Goal: Transaction & Acquisition: Purchase product/service

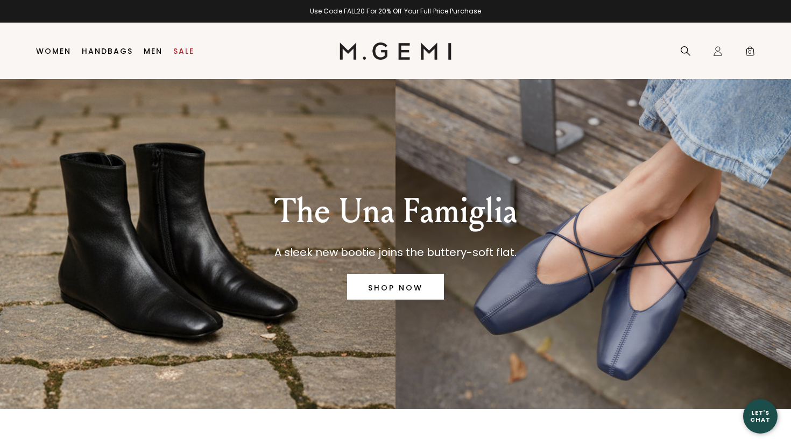
scroll to position [6, 0]
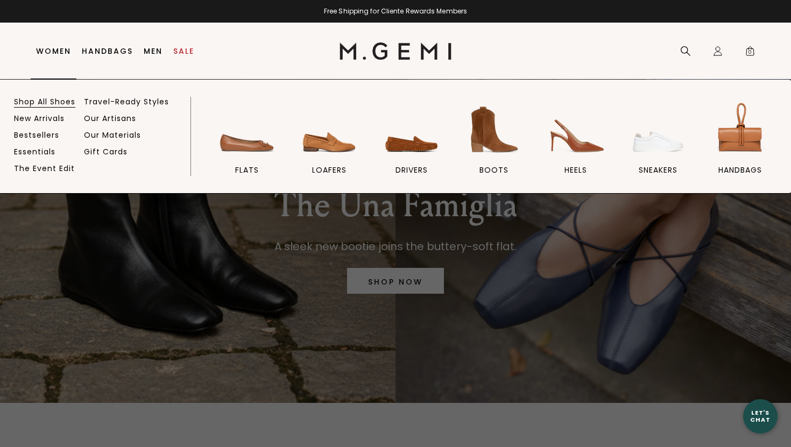
click at [58, 99] on link "Shop All Shoes" at bounding box center [44, 102] width 61 height 10
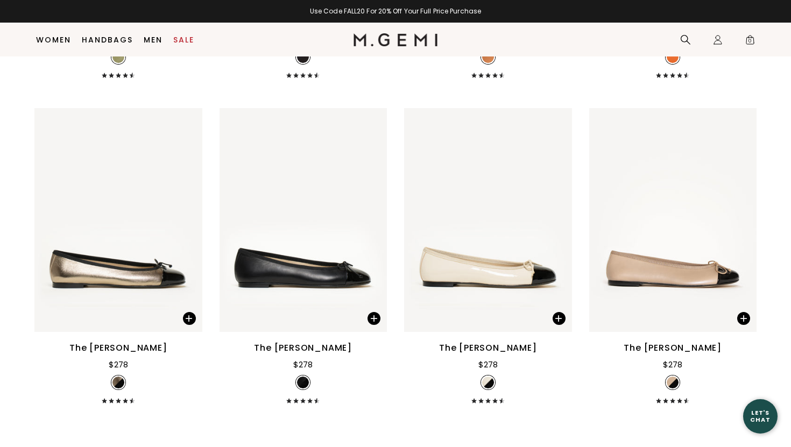
scroll to position [2708, 0]
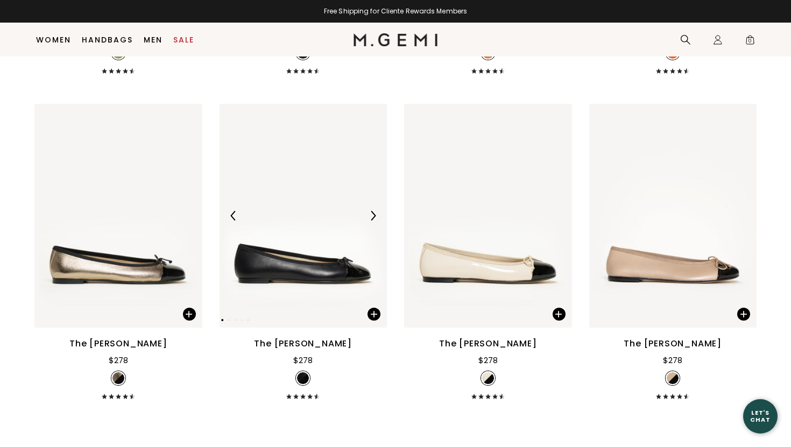
click at [373, 217] on img at bounding box center [373, 216] width 10 height 10
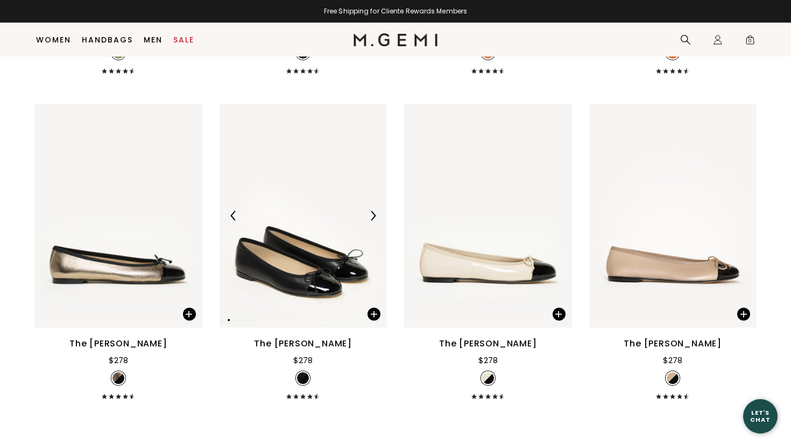
click at [373, 218] on img at bounding box center [373, 216] width 10 height 10
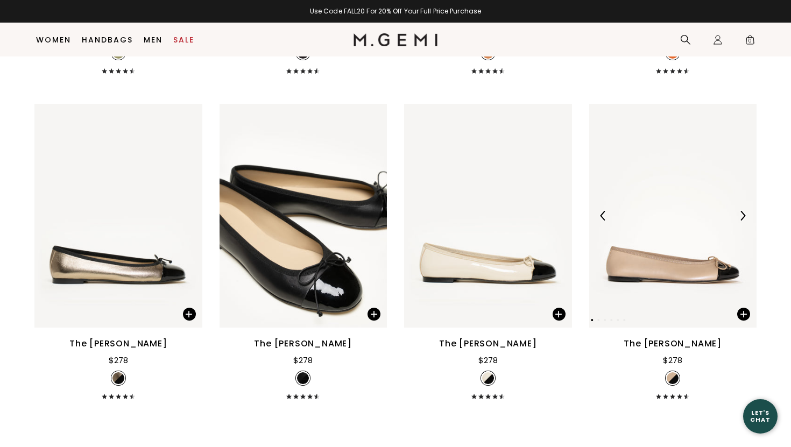
click at [745, 212] on img at bounding box center [743, 216] width 10 height 10
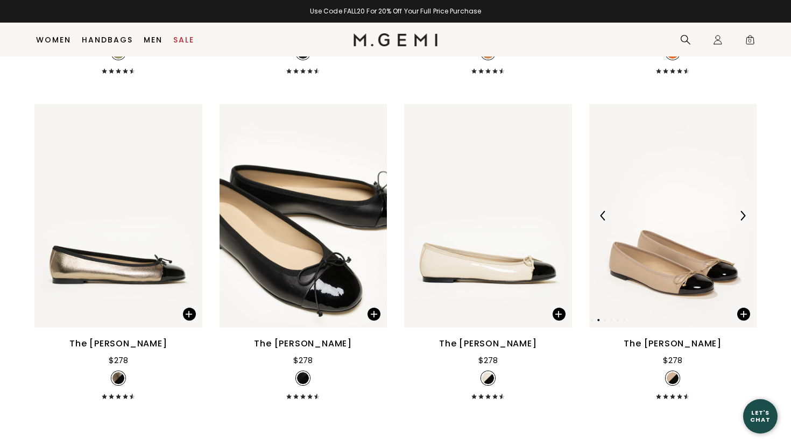
click at [745, 216] on img at bounding box center [743, 216] width 10 height 10
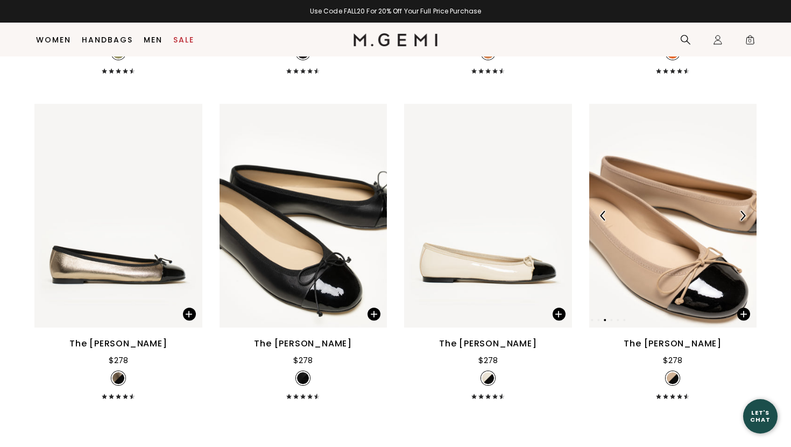
click at [745, 216] on img at bounding box center [743, 216] width 10 height 10
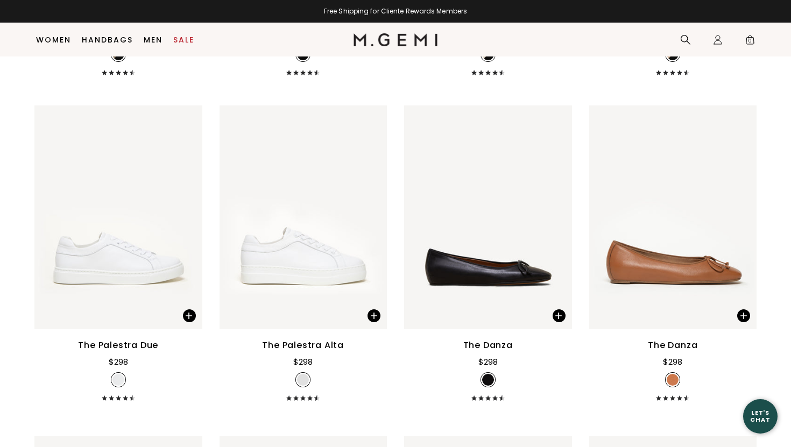
scroll to position [3035, 0]
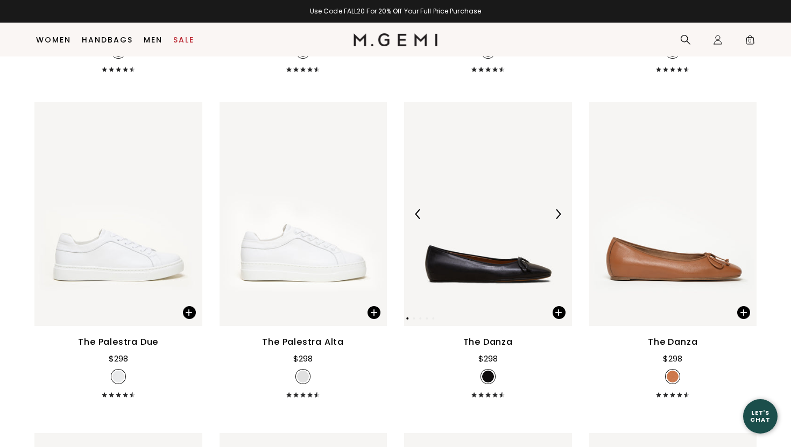
click at [559, 213] on img at bounding box center [558, 214] width 10 height 10
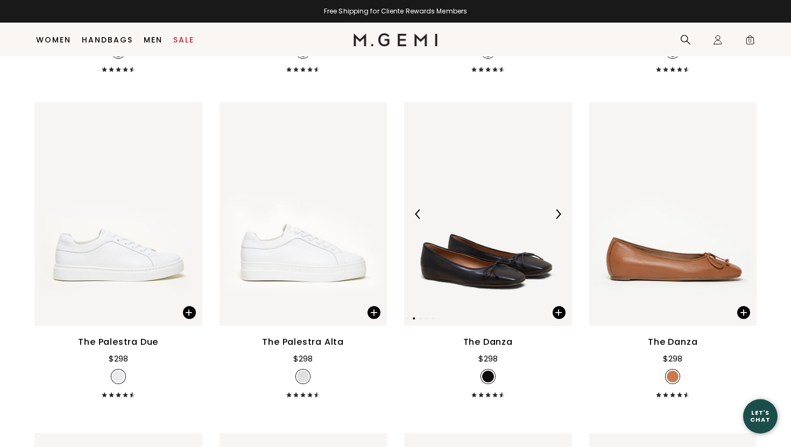
click at [559, 213] on img at bounding box center [558, 214] width 10 height 10
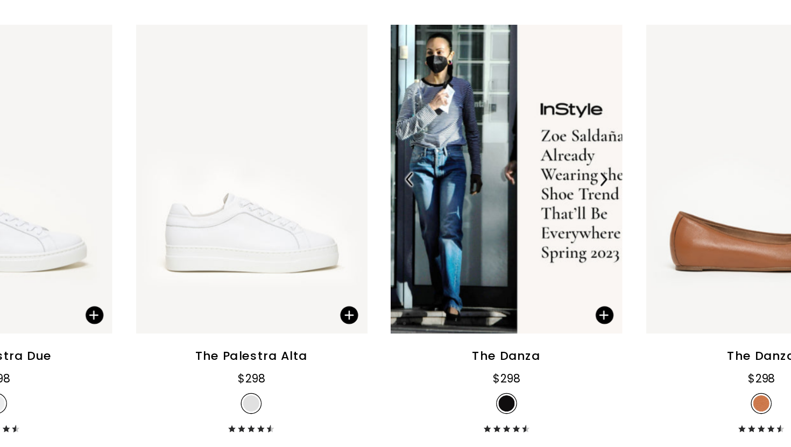
click at [559, 211] on img at bounding box center [558, 214] width 10 height 10
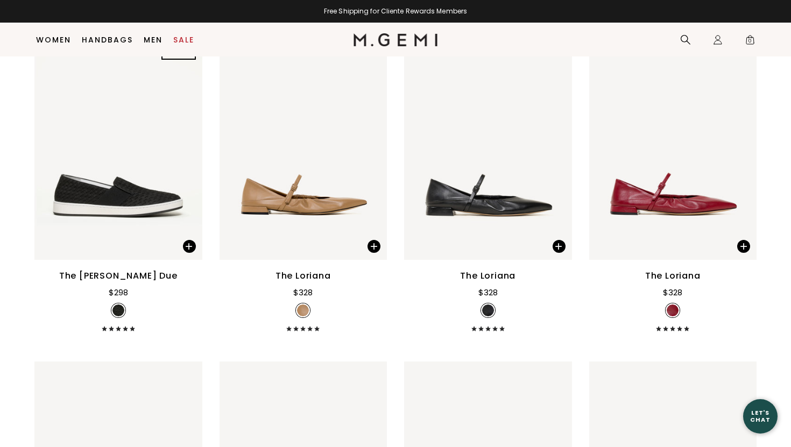
scroll to position [4736, 0]
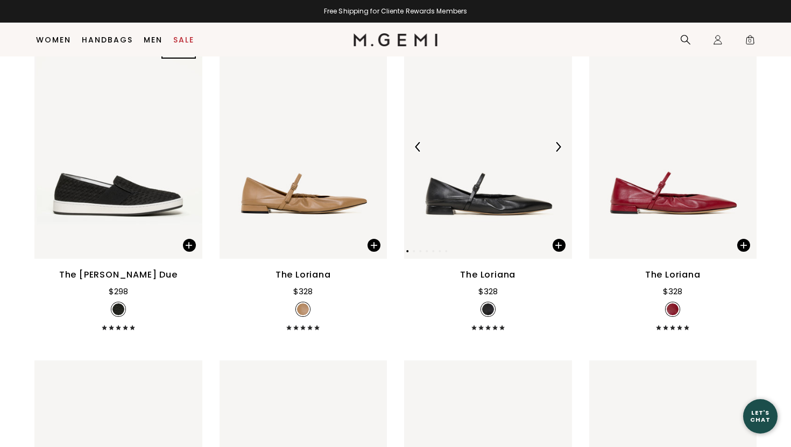
click at [561, 143] on img at bounding box center [558, 147] width 10 height 10
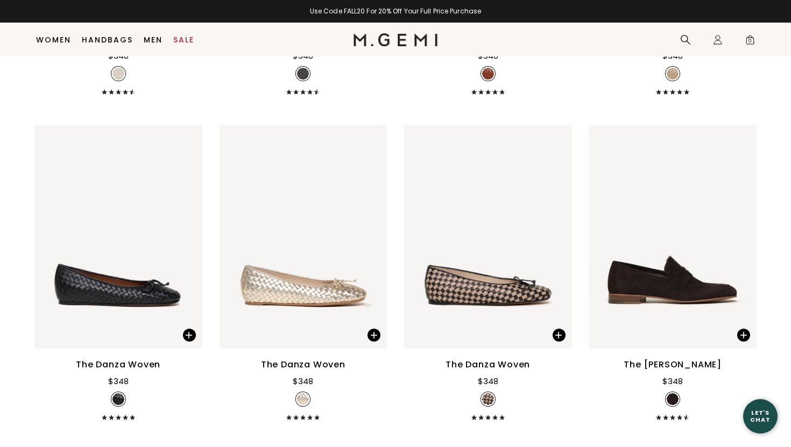
scroll to position [5625, 0]
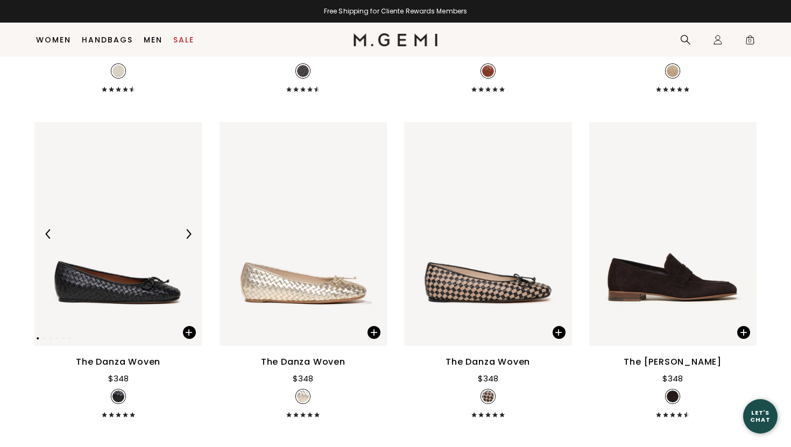
click at [191, 232] on img at bounding box center [188, 234] width 10 height 10
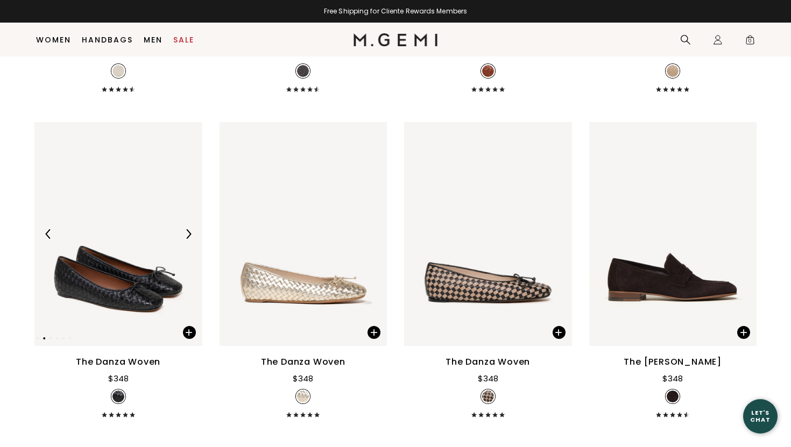
click at [191, 232] on img at bounding box center [188, 234] width 10 height 10
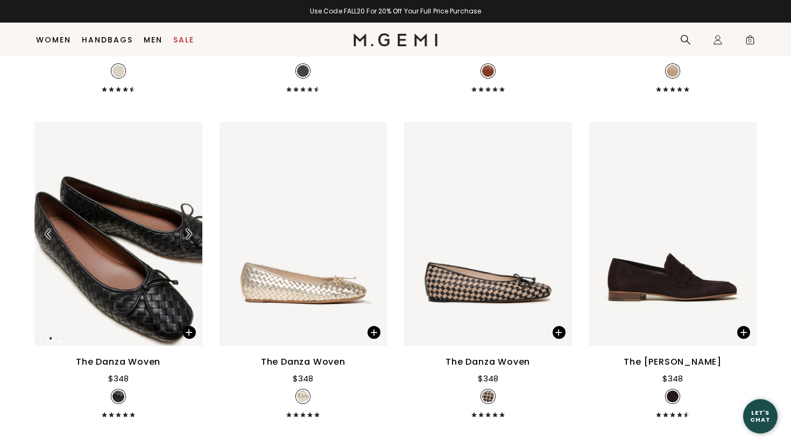
click at [191, 232] on img at bounding box center [188, 234] width 10 height 10
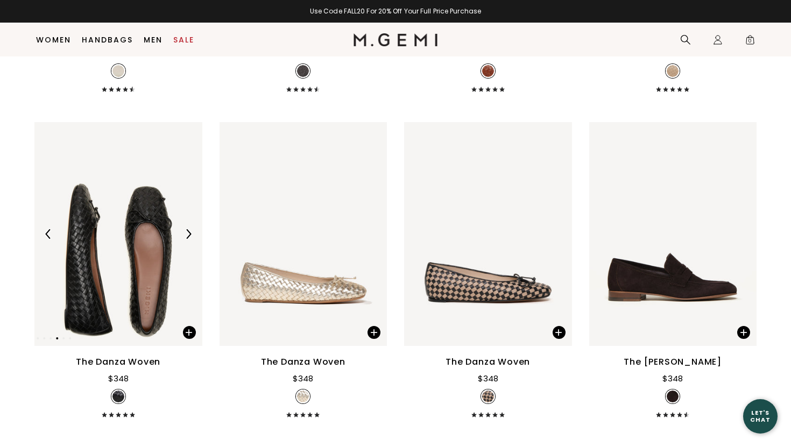
click at [191, 232] on img at bounding box center [188, 234] width 10 height 10
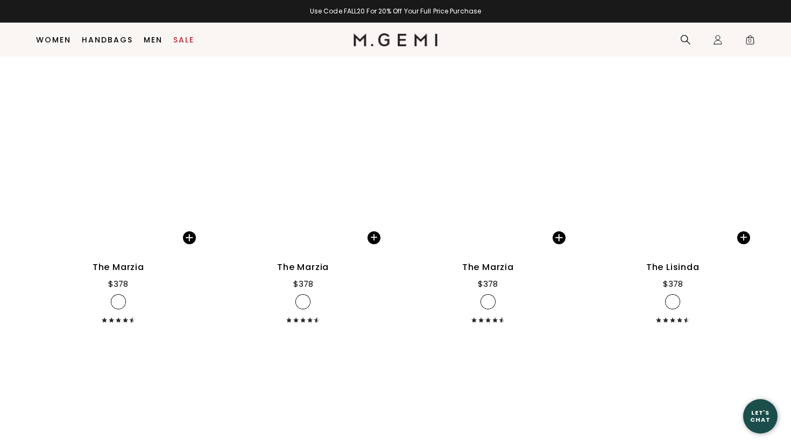
scroll to position [7023, 0]
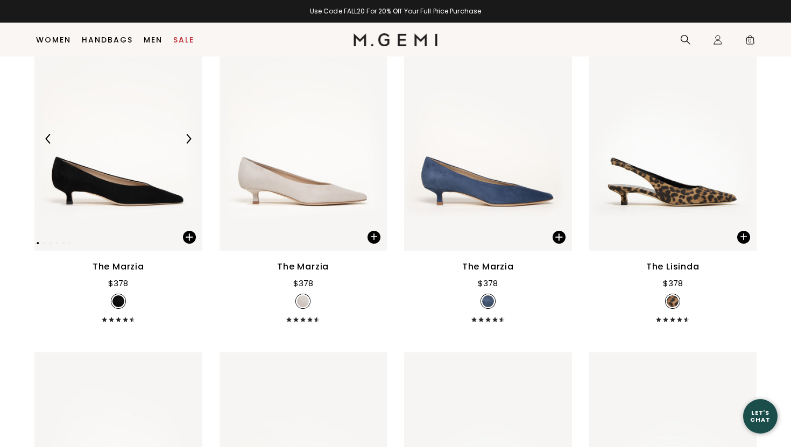
click at [189, 134] on img at bounding box center [188, 139] width 10 height 10
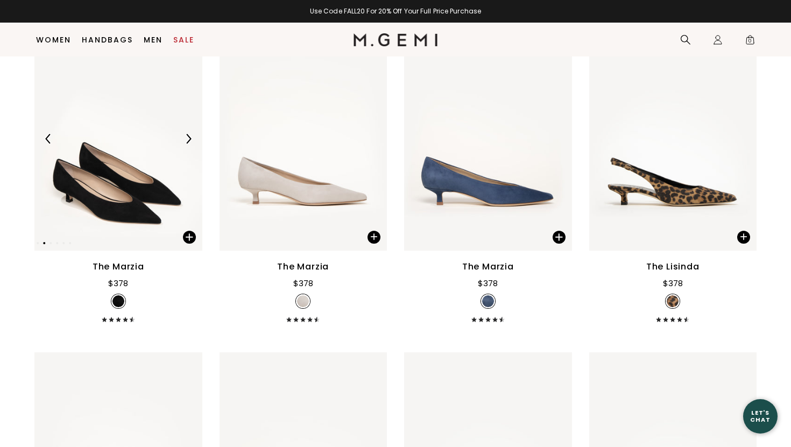
click at [189, 134] on img at bounding box center [188, 139] width 10 height 10
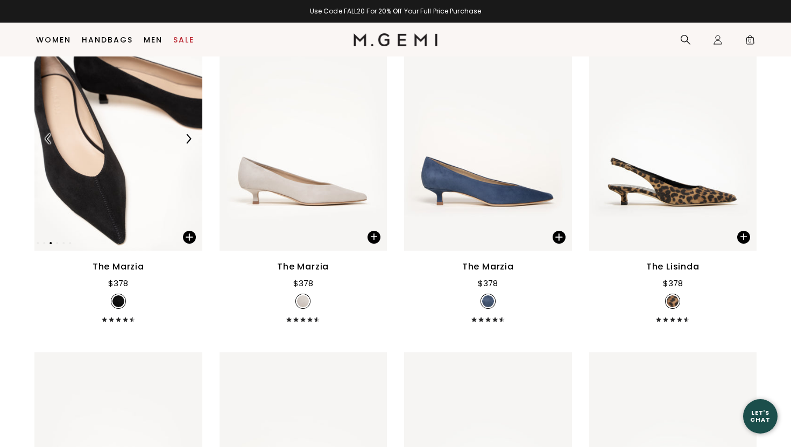
click at [189, 134] on img at bounding box center [188, 139] width 10 height 10
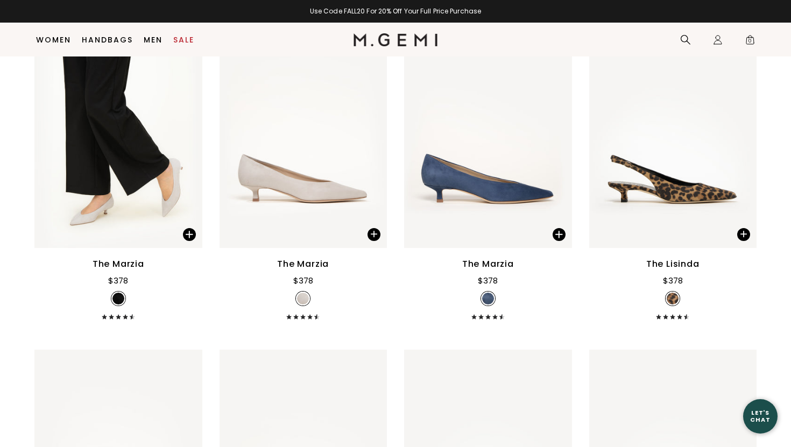
scroll to position [7026, 0]
click at [190, 131] on img at bounding box center [188, 136] width 10 height 10
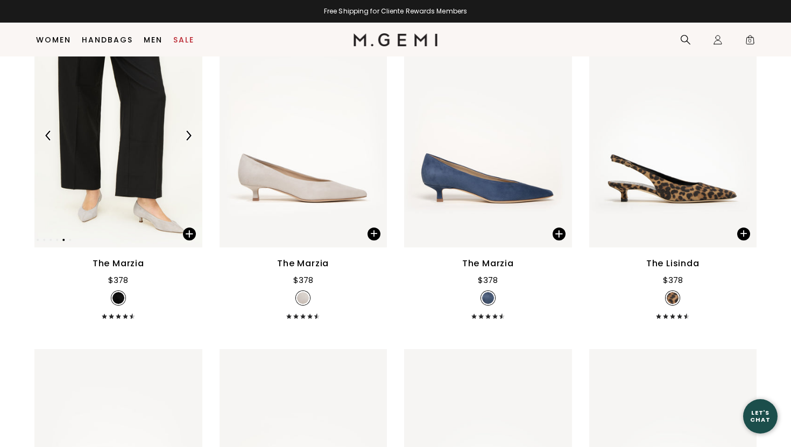
click at [156, 139] on div at bounding box center [118, 135] width 168 height 17
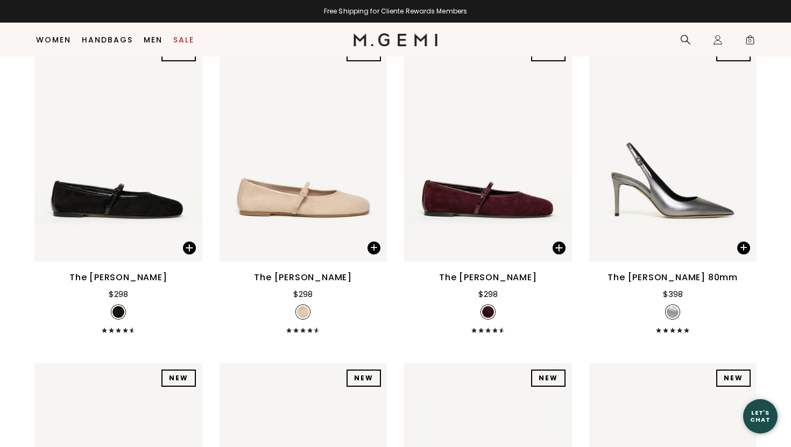
scroll to position [9293, 0]
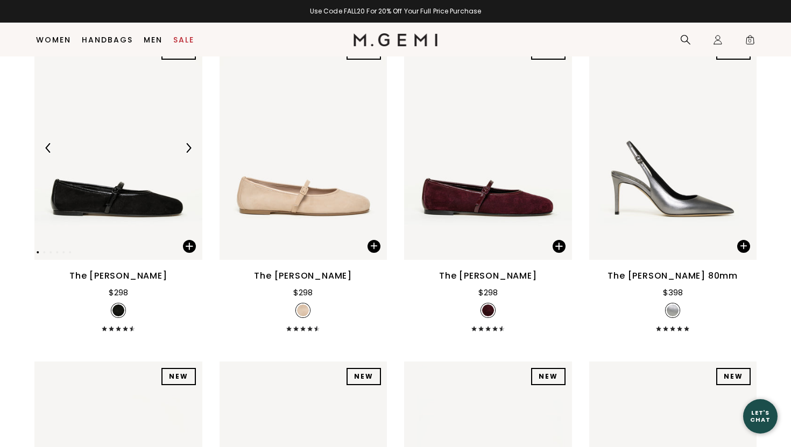
click at [188, 144] on img at bounding box center [188, 148] width 10 height 10
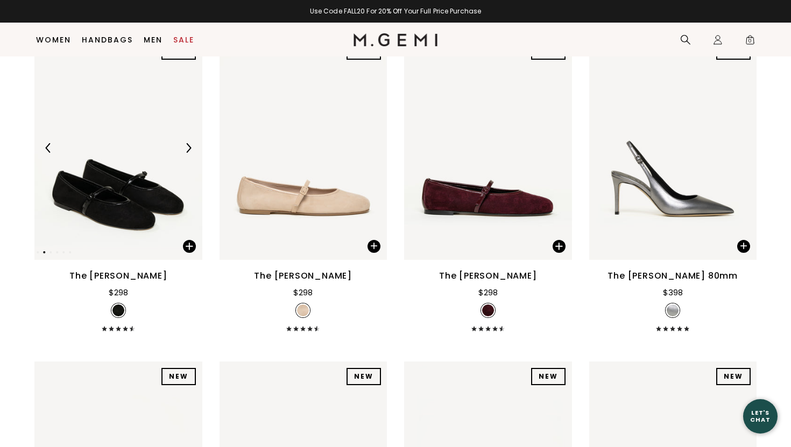
click at [188, 144] on img at bounding box center [188, 148] width 10 height 10
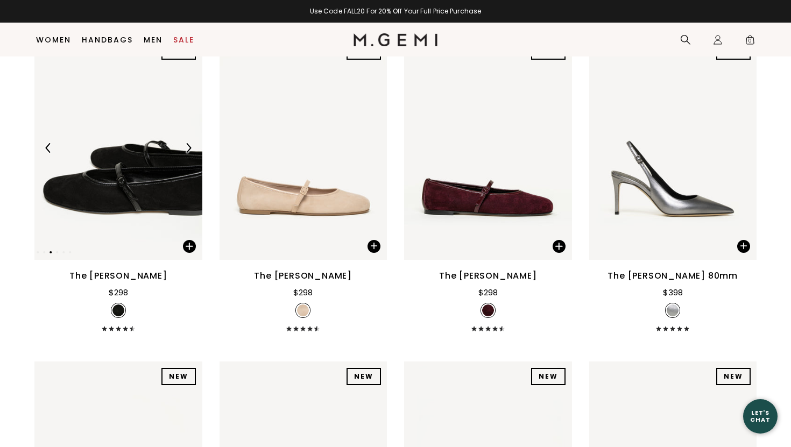
click at [188, 144] on img at bounding box center [188, 148] width 10 height 10
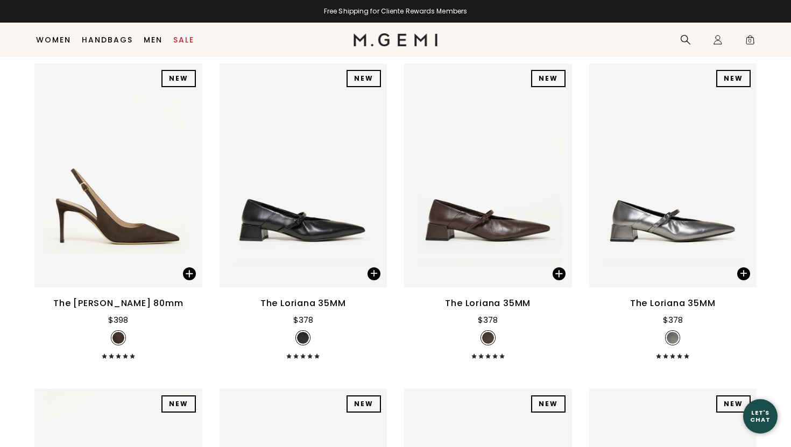
scroll to position [9591, 0]
click at [376, 174] on img at bounding box center [373, 175] width 10 height 10
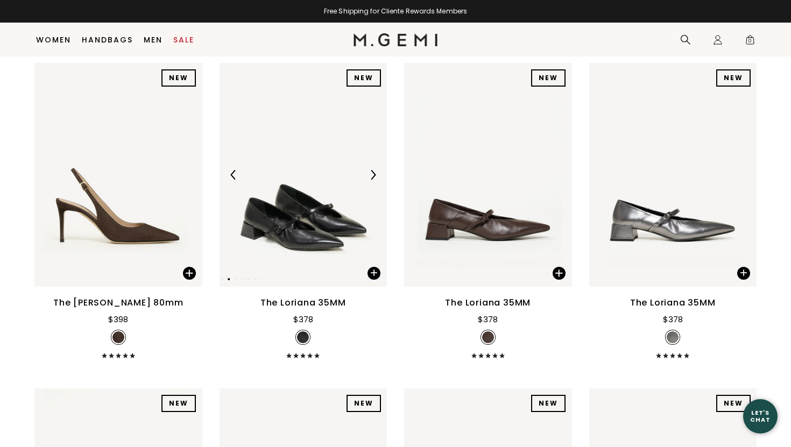
click at [376, 174] on img at bounding box center [373, 175] width 10 height 10
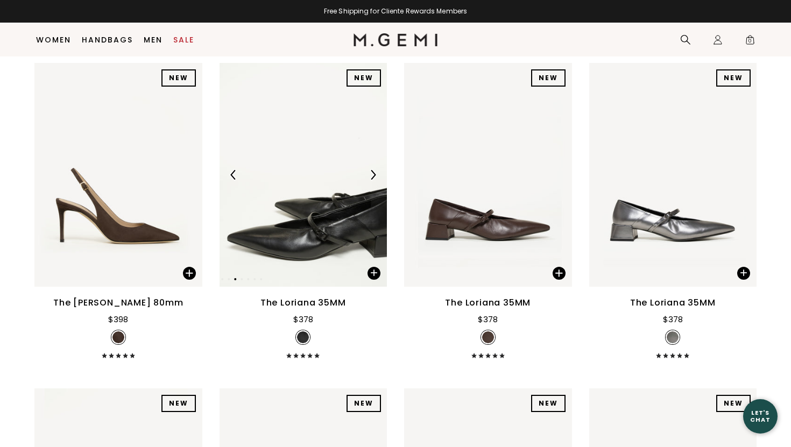
click at [376, 174] on img at bounding box center [373, 175] width 10 height 10
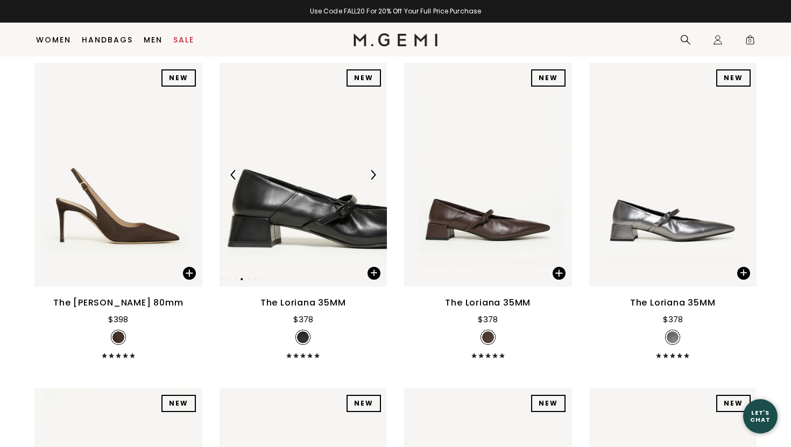
click at [376, 174] on img at bounding box center [373, 175] width 10 height 10
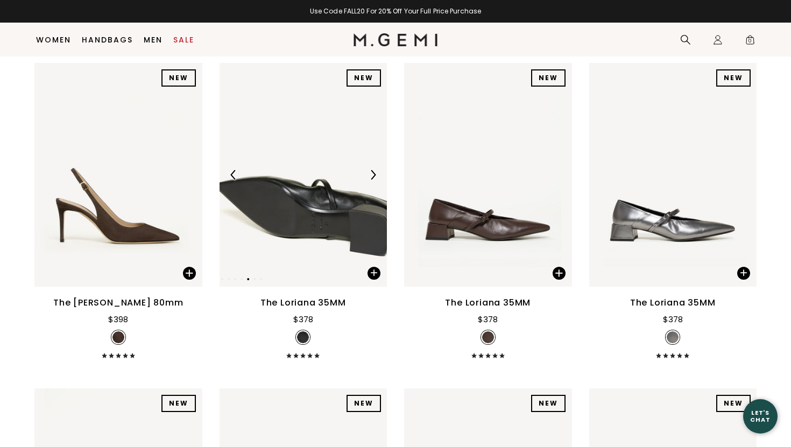
click at [376, 174] on img at bounding box center [373, 175] width 10 height 10
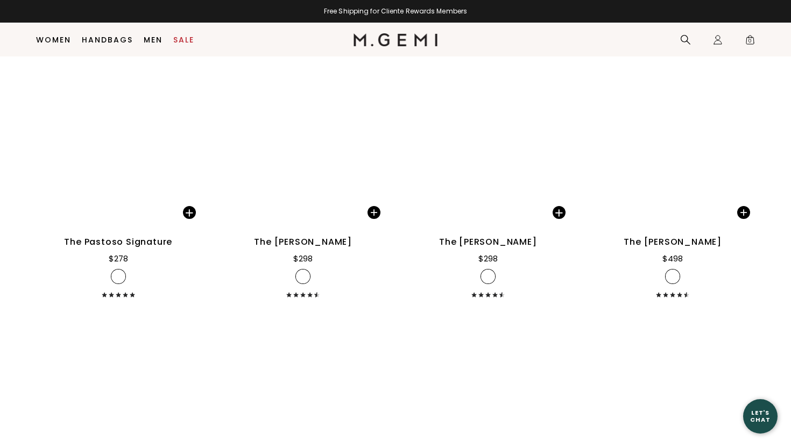
scroll to position [11939, 0]
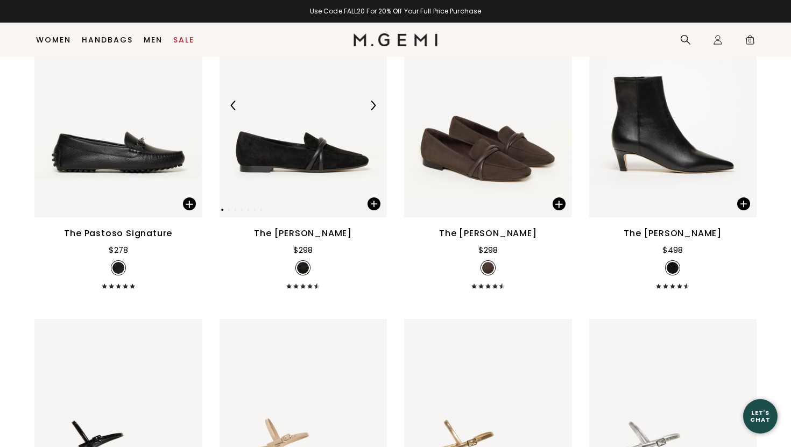
click at [376, 104] on img at bounding box center [373, 106] width 10 height 10
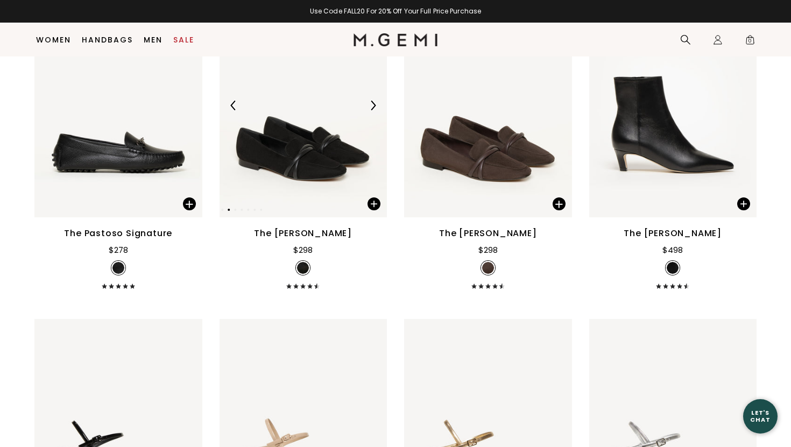
click at [376, 104] on img at bounding box center [373, 106] width 10 height 10
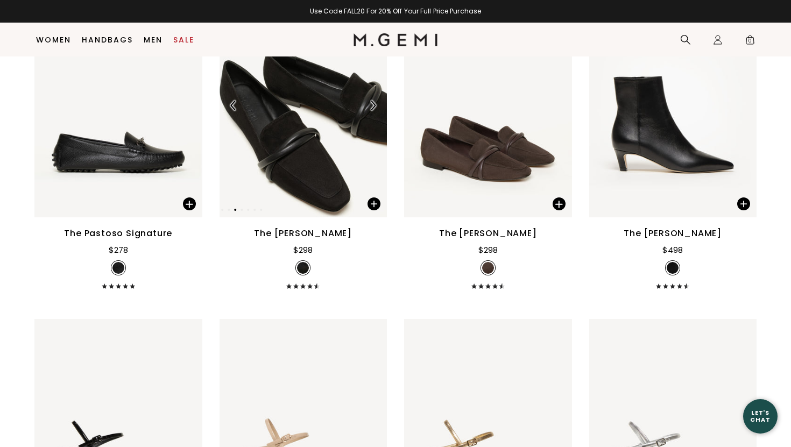
click at [376, 104] on img at bounding box center [373, 106] width 10 height 10
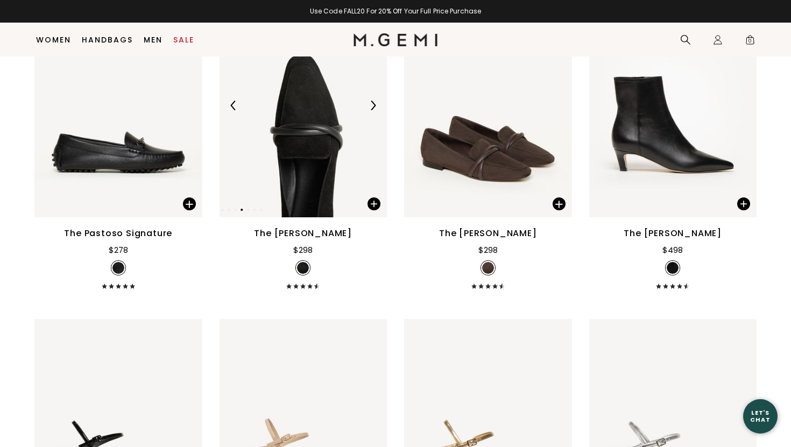
click at [376, 104] on img at bounding box center [373, 106] width 10 height 10
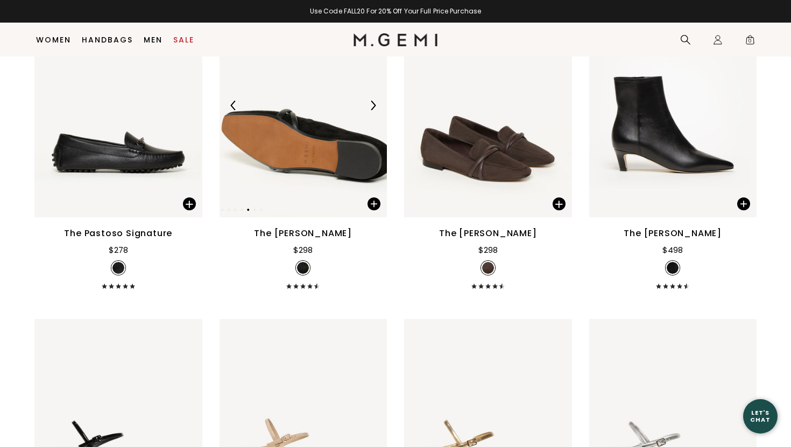
click at [376, 104] on img at bounding box center [373, 106] width 10 height 10
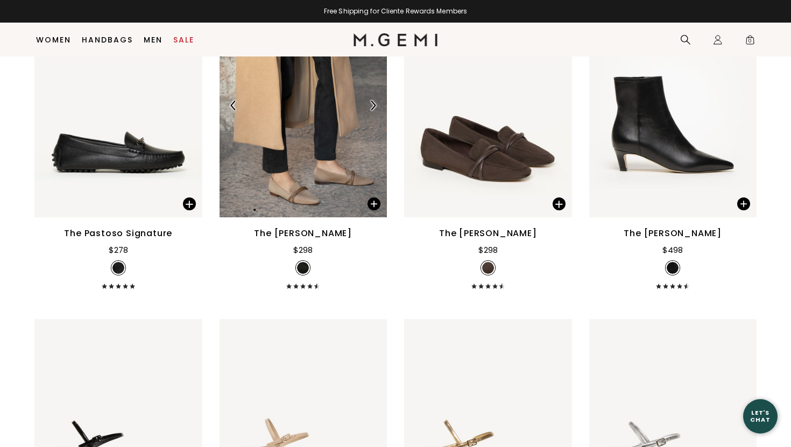
click at [336, 172] on img at bounding box center [304, 106] width 168 height 224
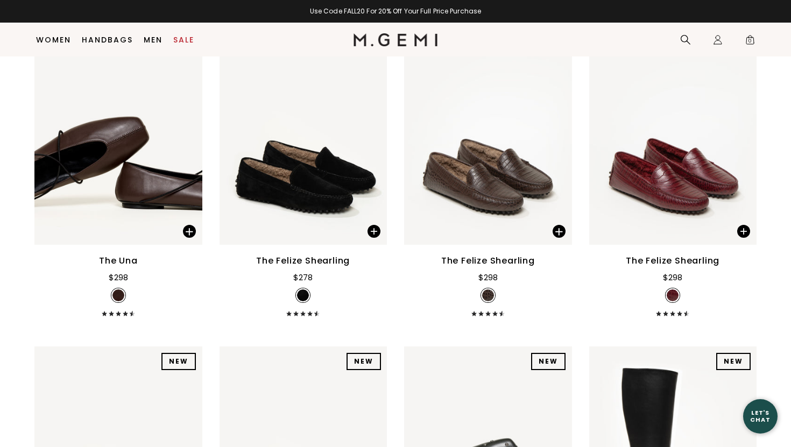
scroll to position [12881, 0]
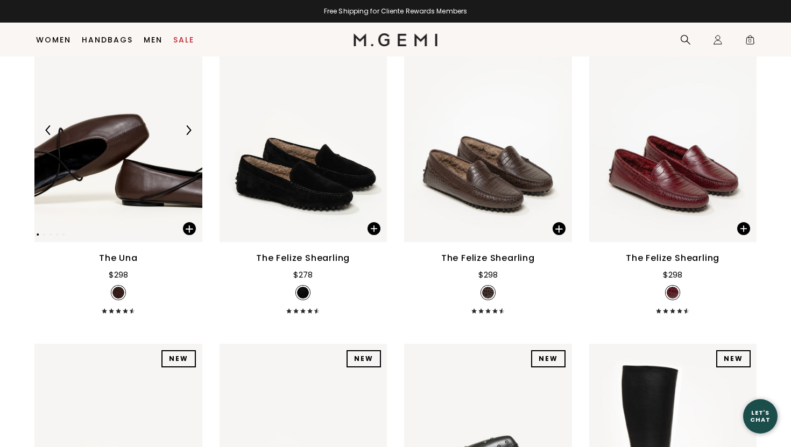
click at [188, 131] on img at bounding box center [188, 130] width 10 height 10
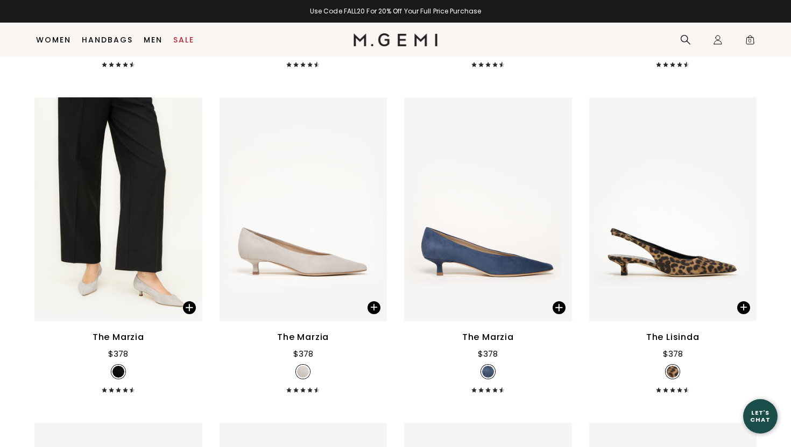
scroll to position [6669, 0]
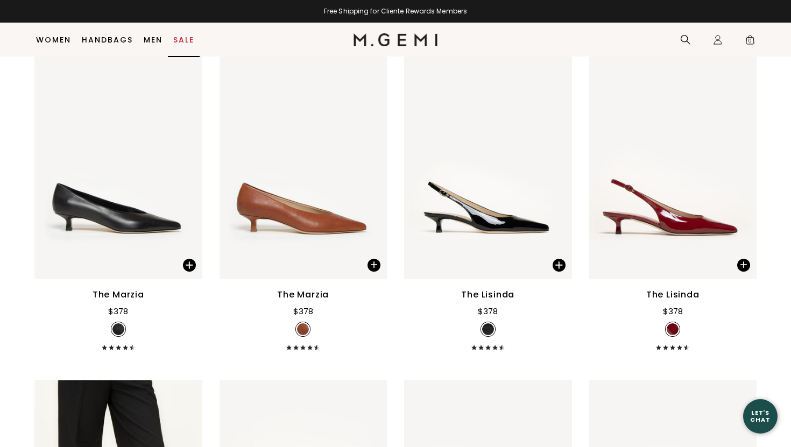
click at [182, 37] on link "Sale" at bounding box center [183, 40] width 21 height 9
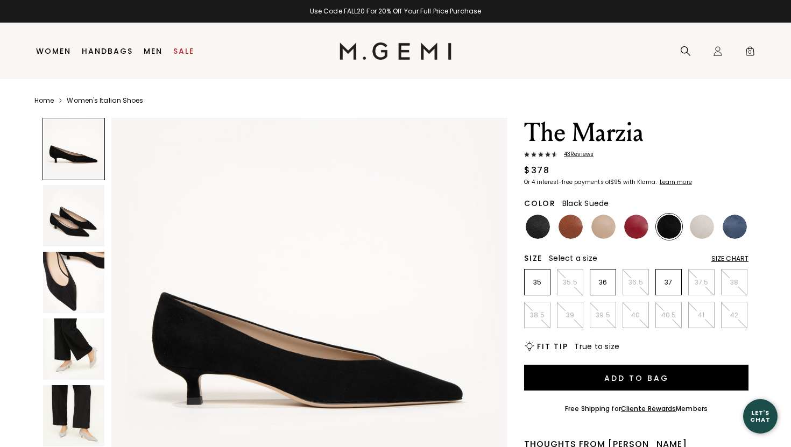
click at [582, 155] on span "43 Review s" at bounding box center [575, 154] width 36 height 6
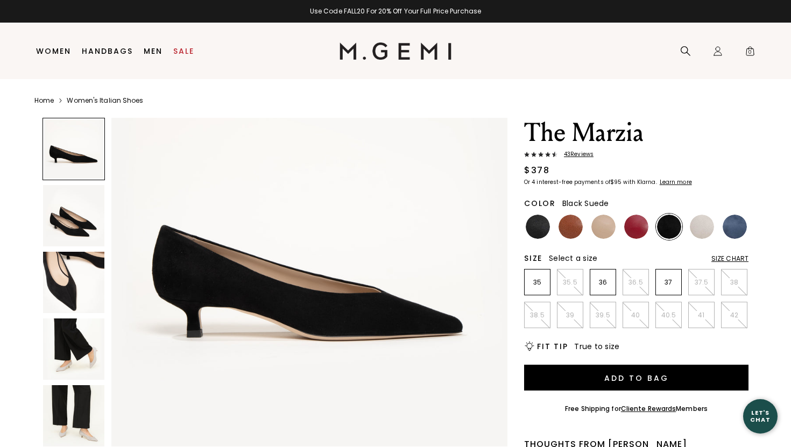
scroll to position [69, 0]
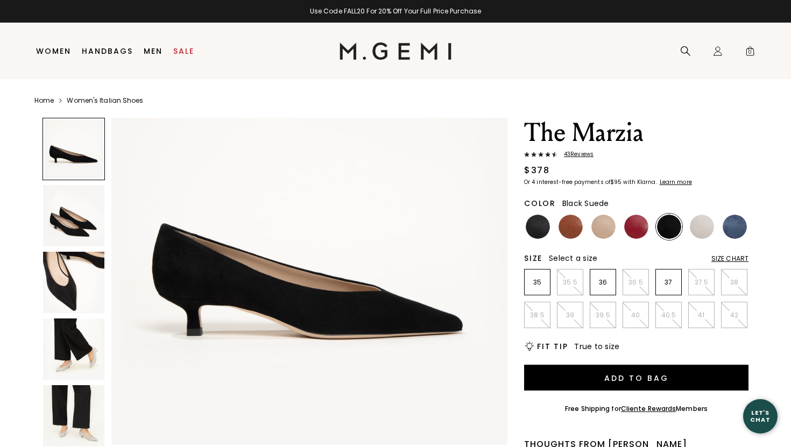
click at [500, 280] on img at bounding box center [309, 247] width 396 height 396
click at [545, 230] on img at bounding box center [538, 227] width 24 height 24
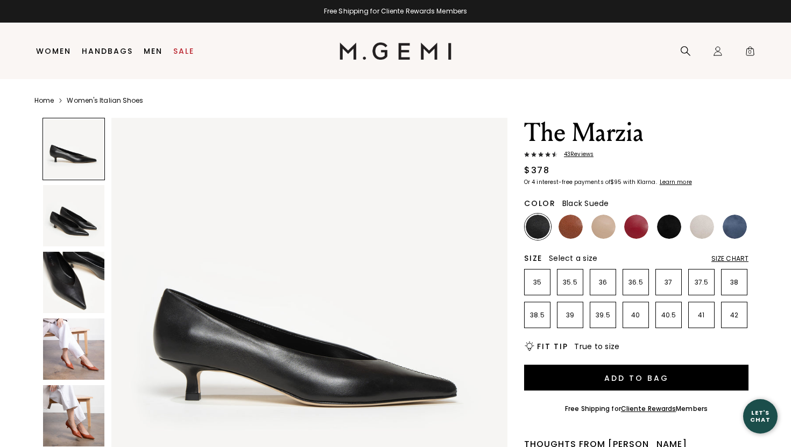
click at [667, 227] on img at bounding box center [669, 227] width 24 height 24
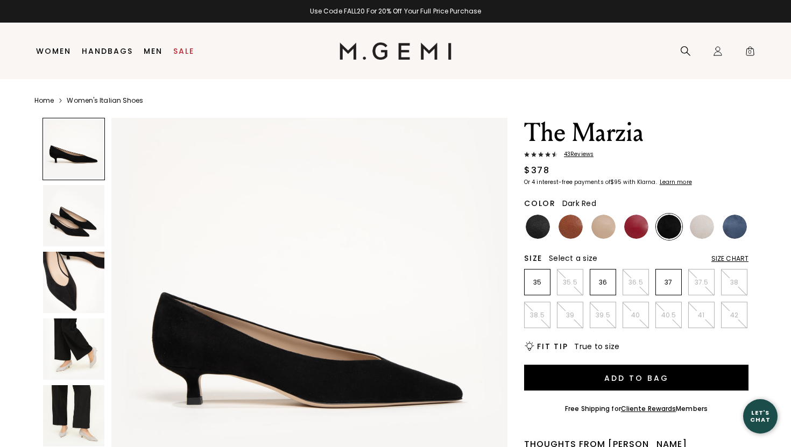
click at [641, 225] on img at bounding box center [636, 227] width 24 height 24
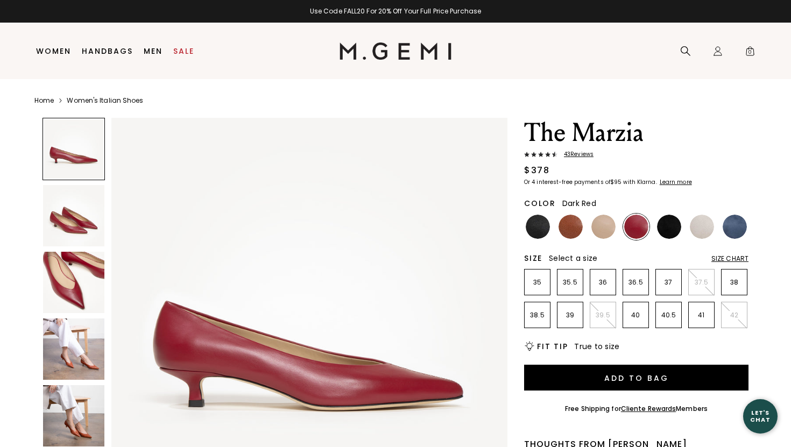
click at [65, 358] on img at bounding box center [73, 349] width 61 height 61
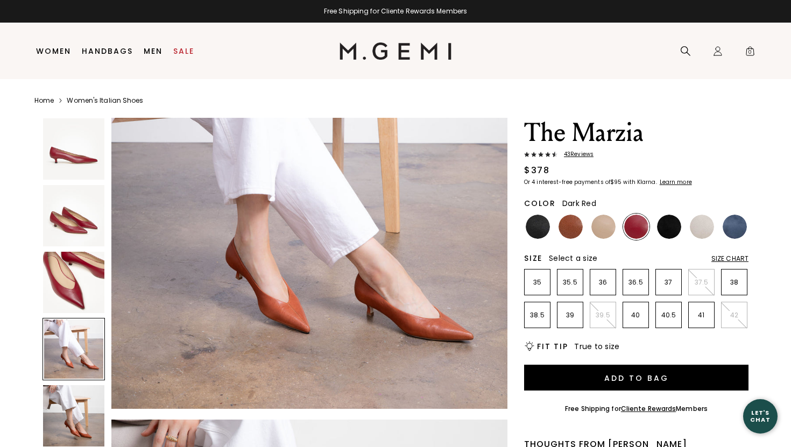
scroll to position [1326, 0]
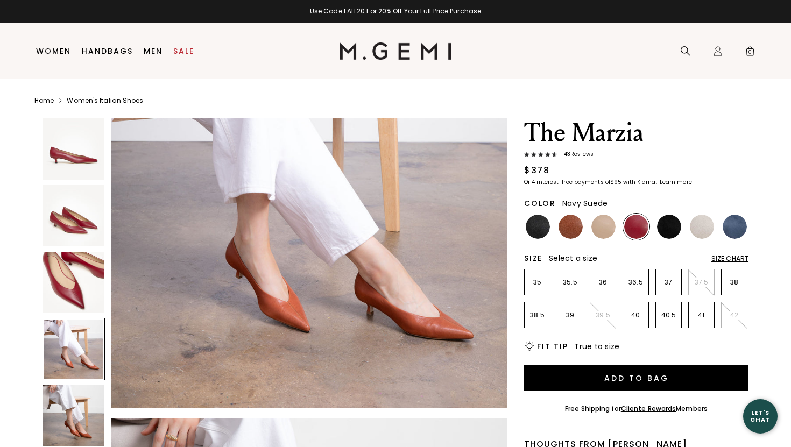
click at [738, 227] on img at bounding box center [735, 227] width 24 height 24
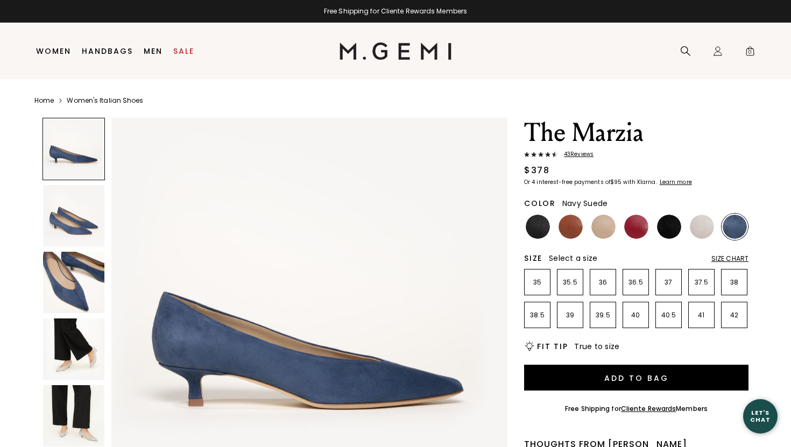
click at [101, 331] on img at bounding box center [73, 349] width 61 height 61
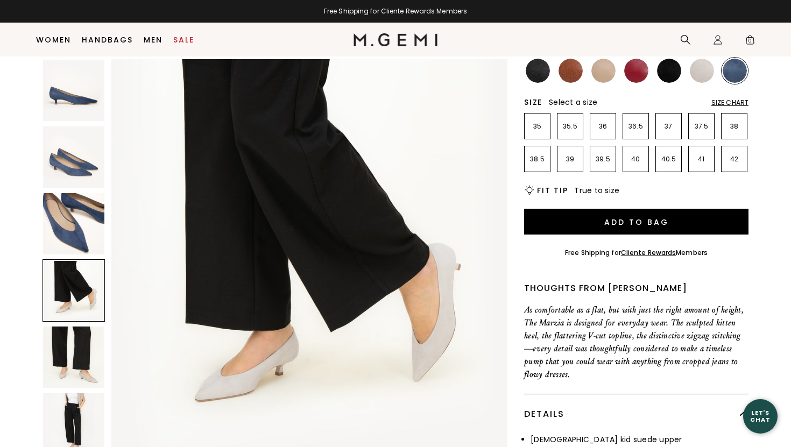
scroll to position [137, 0]
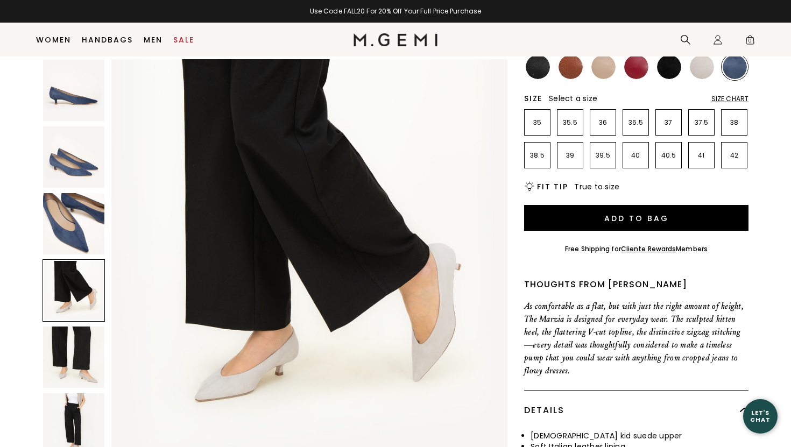
click at [83, 375] on img at bounding box center [73, 357] width 61 height 61
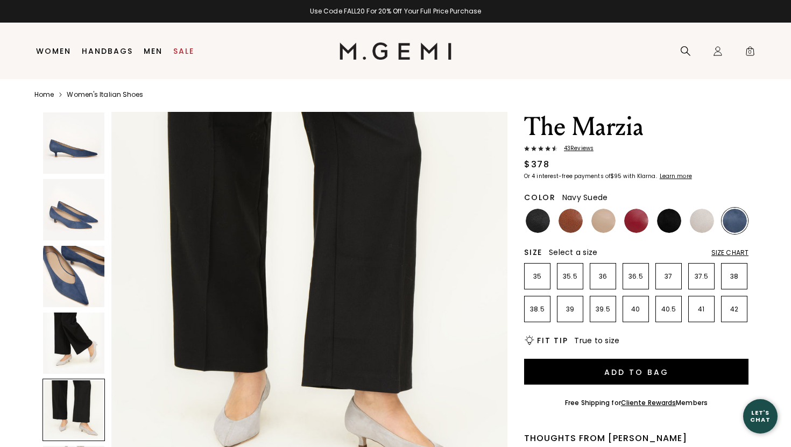
scroll to position [5, 0]
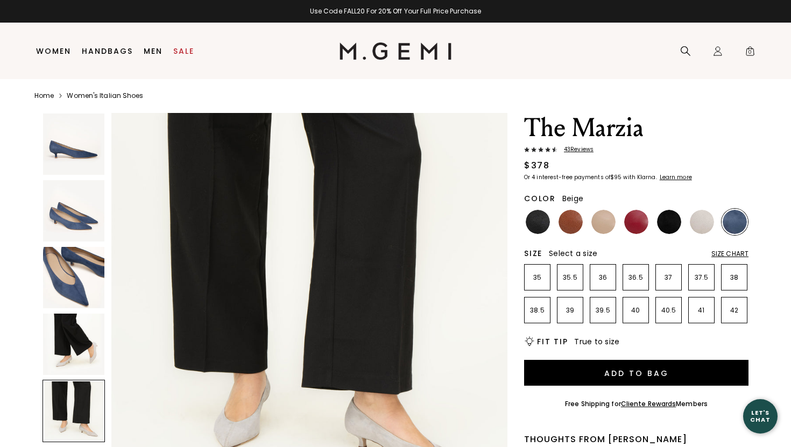
click at [606, 228] on img at bounding box center [603, 222] width 24 height 24
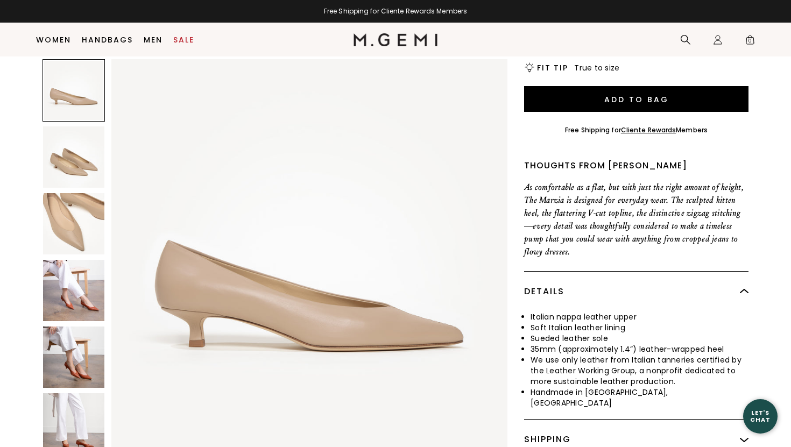
scroll to position [262, 0]
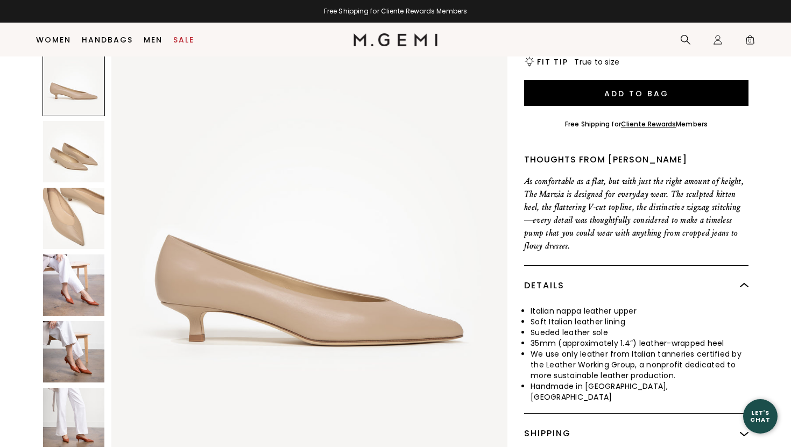
click at [61, 428] on img at bounding box center [73, 418] width 61 height 61
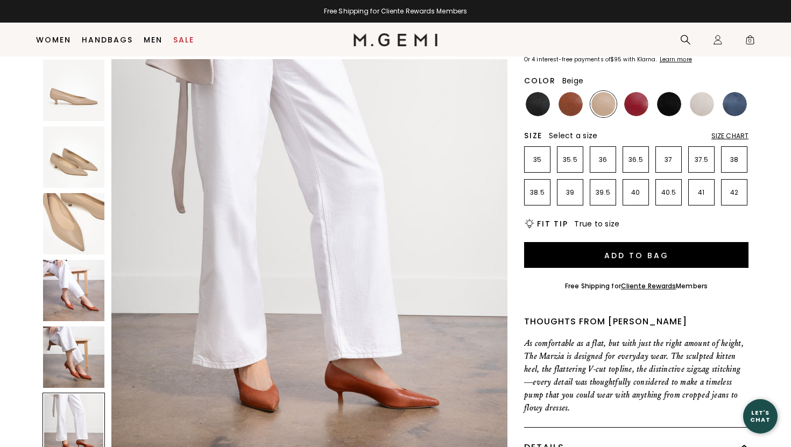
scroll to position [0, 0]
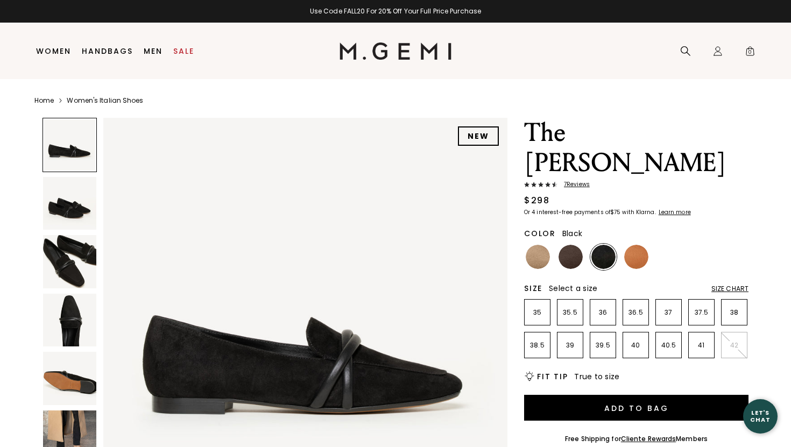
click at [579, 181] on span "7 Review s" at bounding box center [573, 184] width 32 height 6
click at [540, 245] on img at bounding box center [538, 257] width 24 height 24
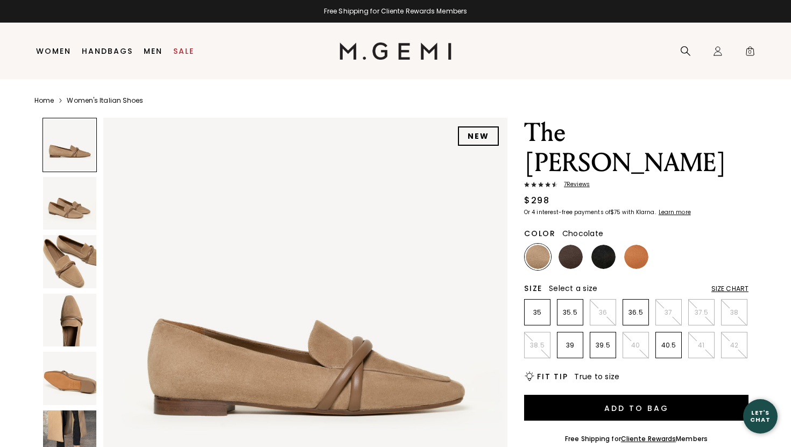
click at [567, 245] on img at bounding box center [571, 257] width 24 height 24
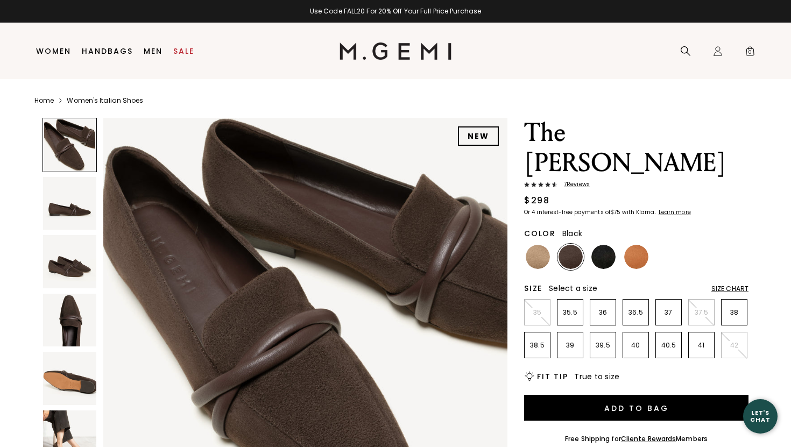
click at [601, 245] on img at bounding box center [603, 257] width 24 height 24
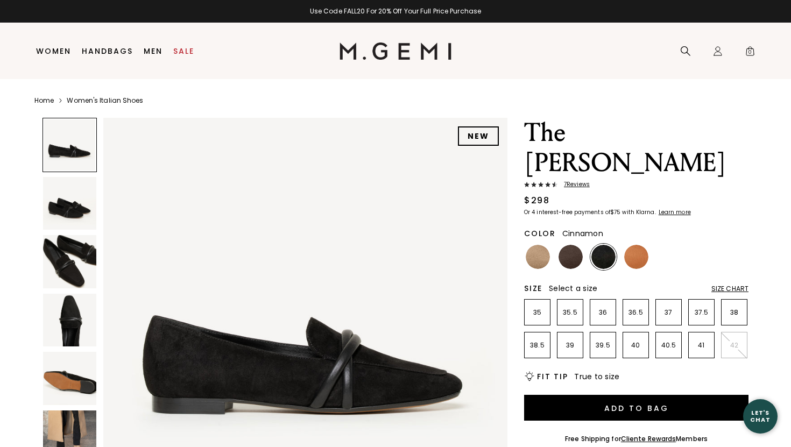
click at [634, 245] on img at bounding box center [636, 257] width 24 height 24
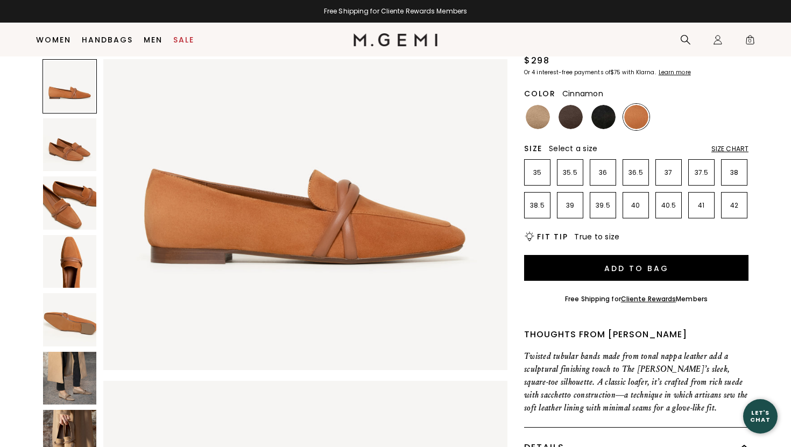
scroll to position [150, 0]
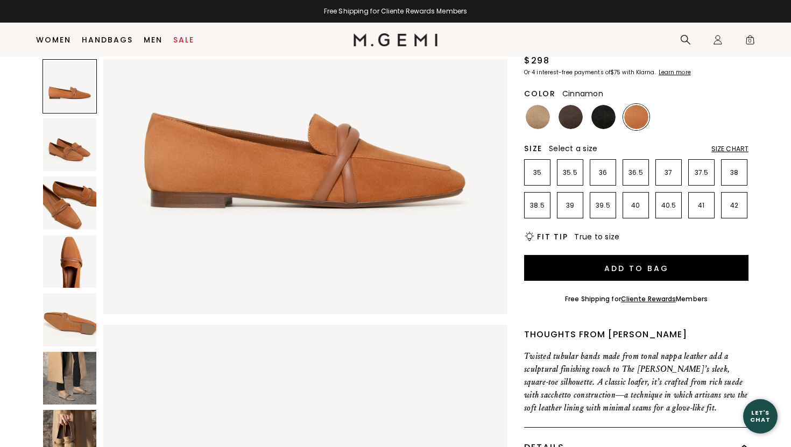
click at [77, 375] on img at bounding box center [69, 378] width 53 height 53
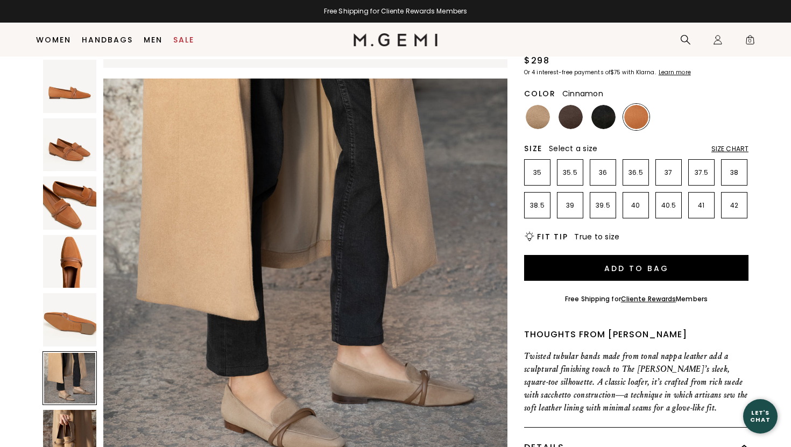
scroll to position [2076, 0]
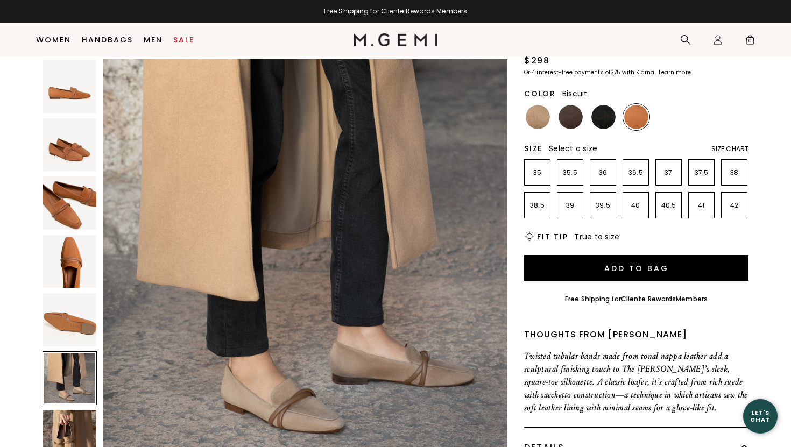
click at [536, 105] on img at bounding box center [538, 117] width 24 height 24
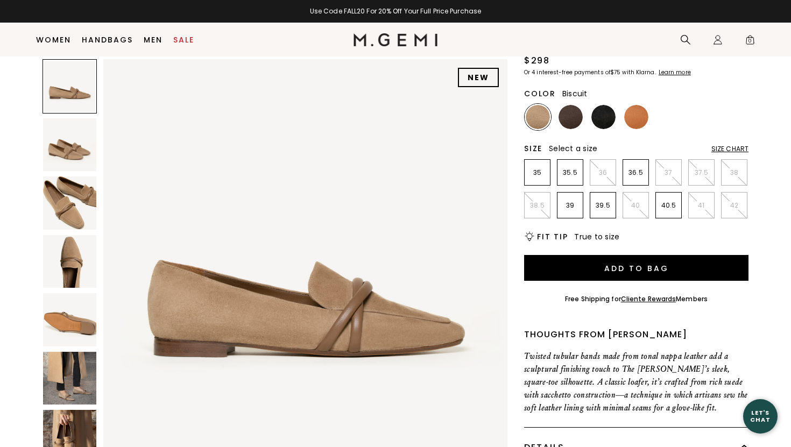
click at [60, 430] on img at bounding box center [69, 436] width 53 height 53
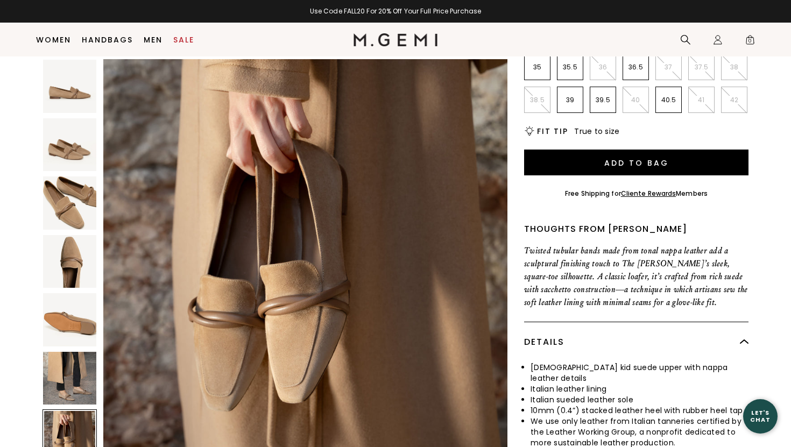
scroll to position [210, 0]
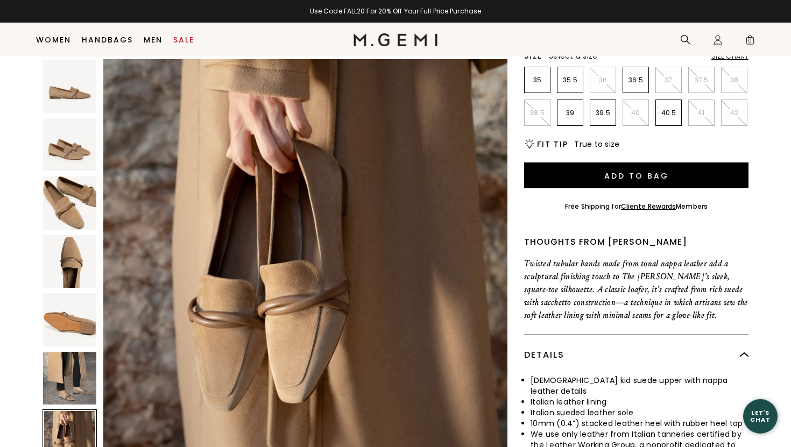
click at [72, 393] on img at bounding box center [69, 378] width 53 height 53
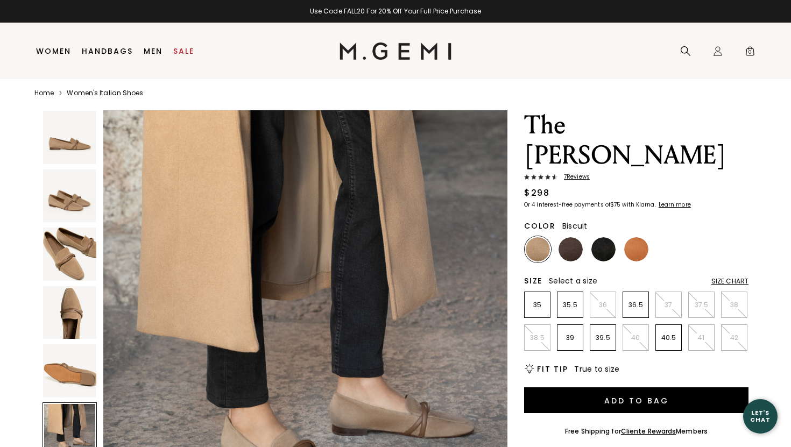
scroll to position [0, 0]
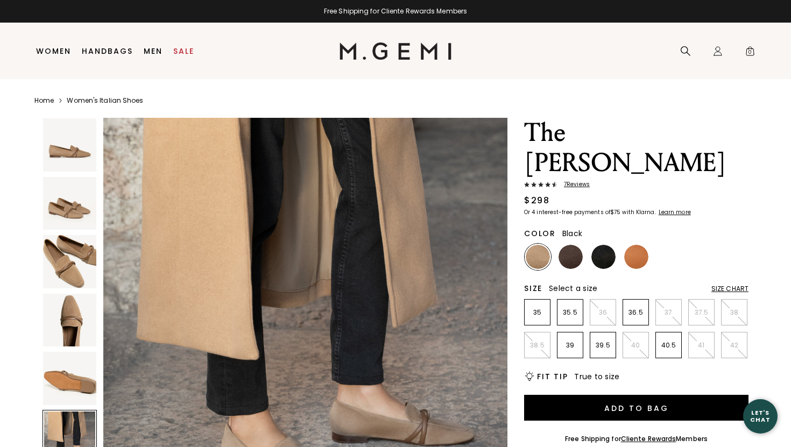
click at [610, 245] on img at bounding box center [603, 257] width 24 height 24
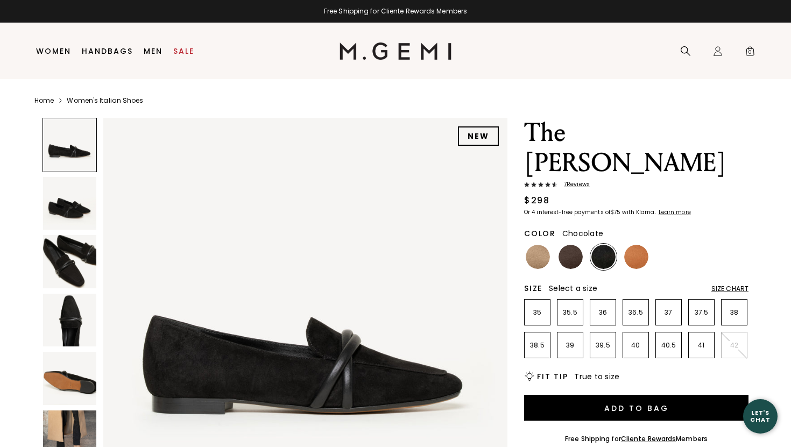
click at [573, 245] on img at bounding box center [571, 257] width 24 height 24
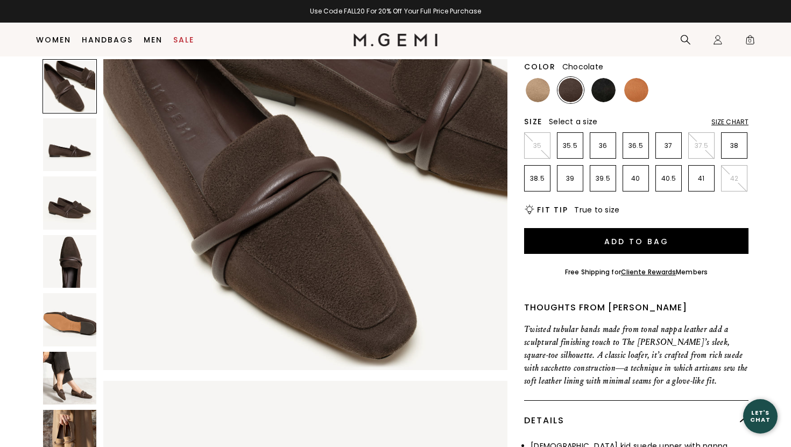
scroll to position [164, 0]
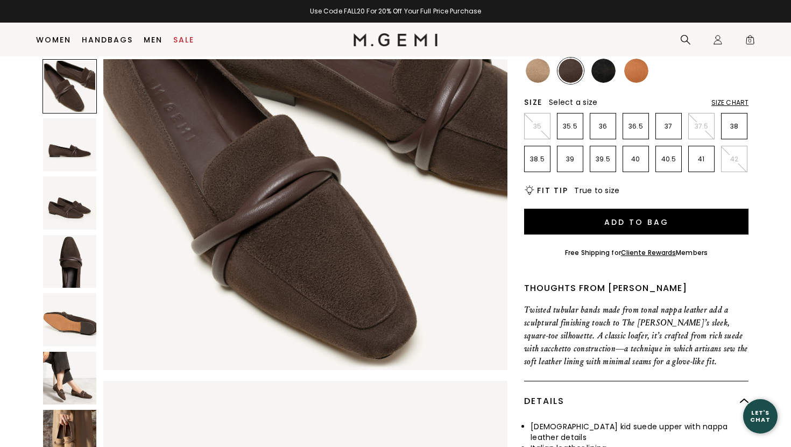
click at [63, 395] on img at bounding box center [69, 378] width 53 height 53
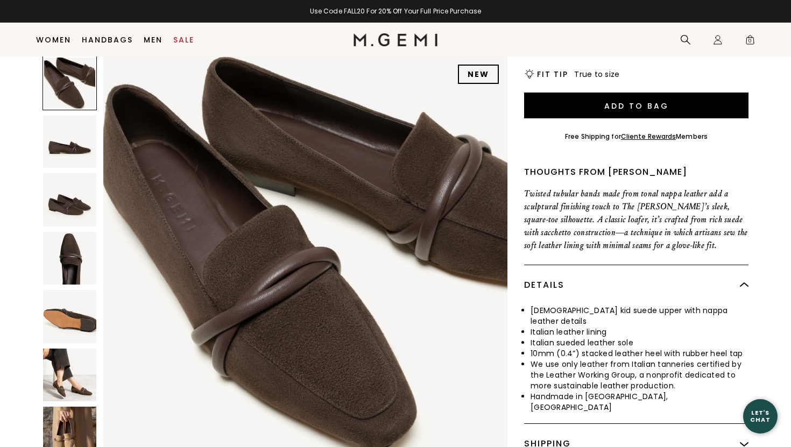
scroll to position [0, 0]
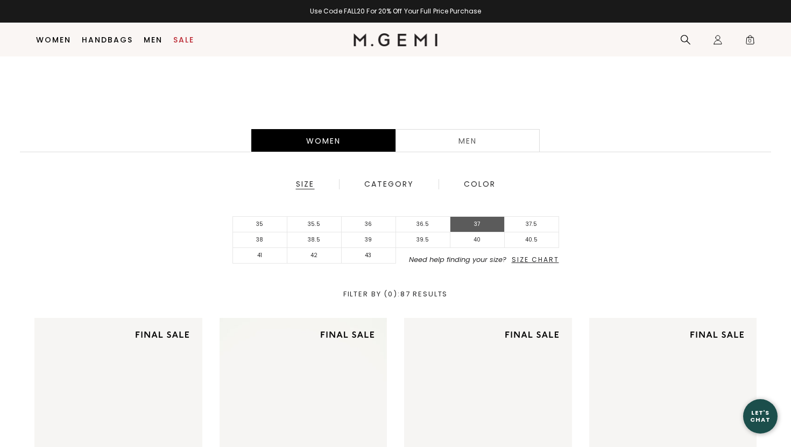
scroll to position [205, 0]
click at [481, 222] on li "37" at bounding box center [477, 225] width 54 height 16
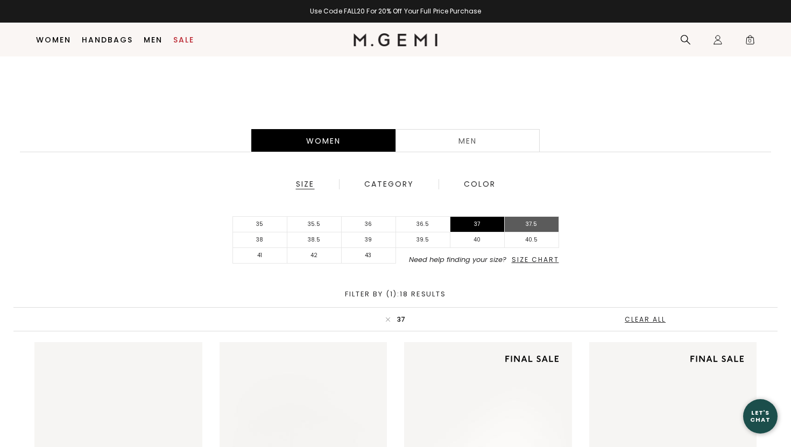
click at [527, 221] on li "37.5" at bounding box center [532, 225] width 54 height 16
